Goal: Transaction & Acquisition: Purchase product/service

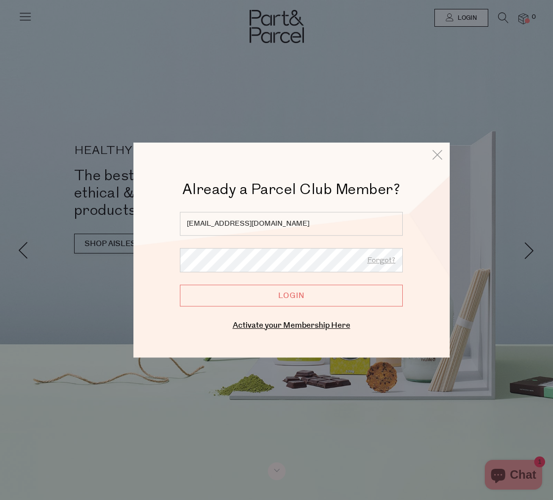
click at [295, 293] on input "Login" at bounding box center [291, 295] width 223 height 22
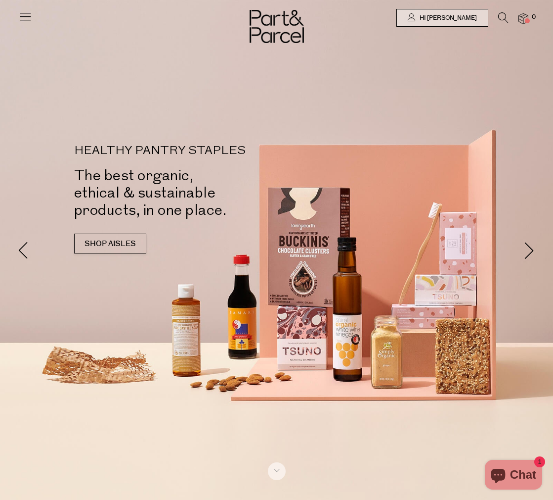
click at [502, 21] on icon at bounding box center [504, 17] width 10 height 11
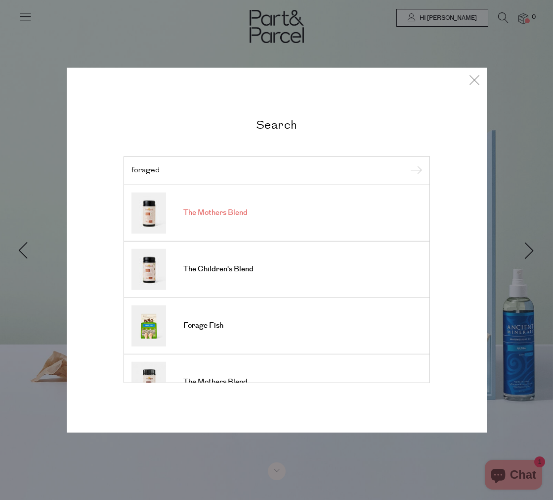
type input "foraged"
click at [216, 223] on link "The Mothers Blend" at bounding box center [277, 212] width 291 height 41
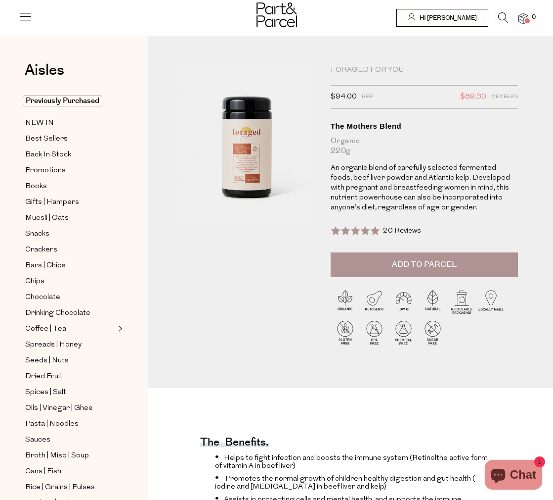
click at [366, 68] on div "Foraged For You" at bounding box center [425, 70] width 188 height 10
